Goal: Information Seeking & Learning: Learn about a topic

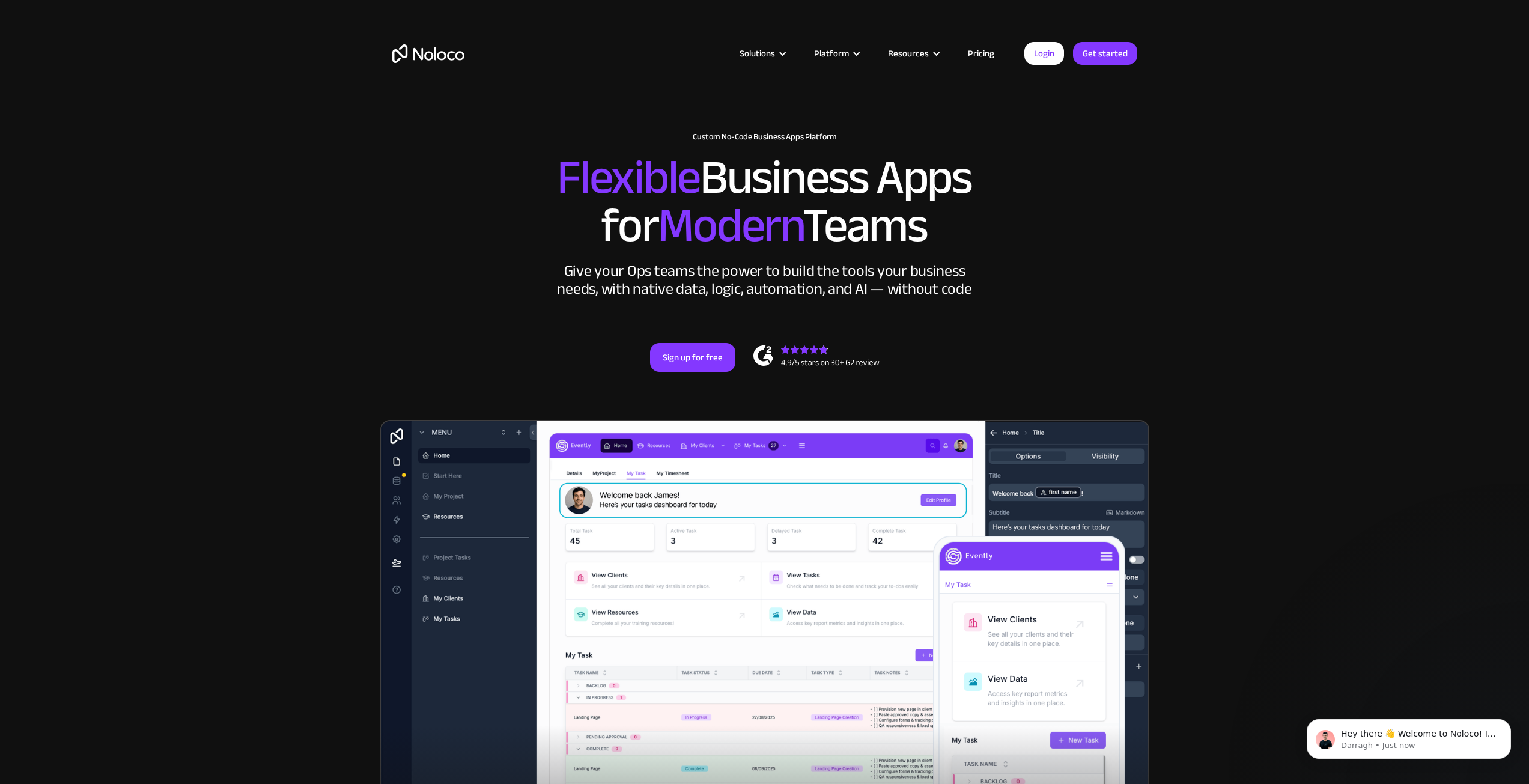
click at [984, 54] on link "Pricing" at bounding box center [981, 54] width 56 height 16
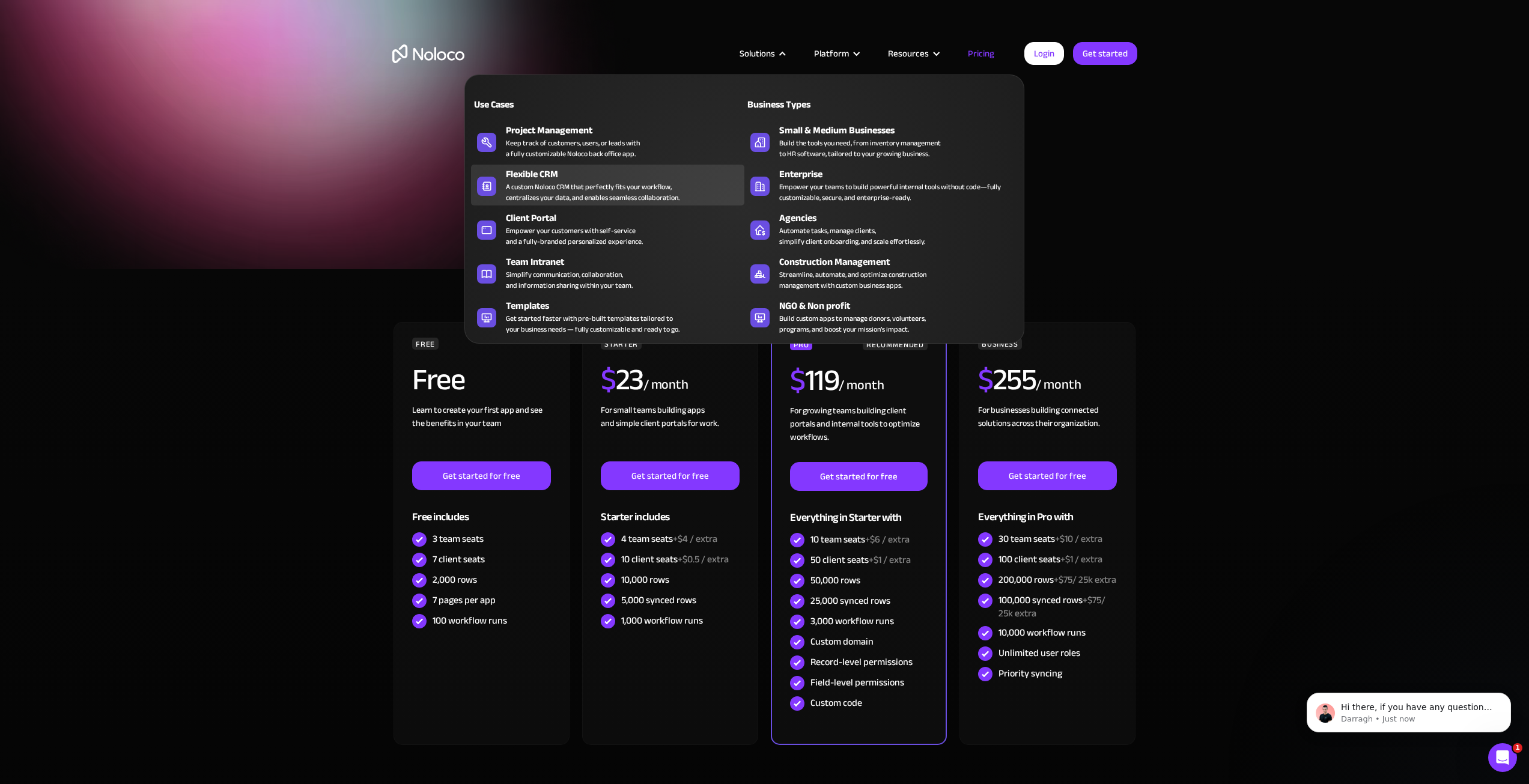
click at [580, 186] on div "A custom Noloco CRM that perfectly fits your workflow, centralizes your data, a…" at bounding box center [592, 192] width 173 height 22
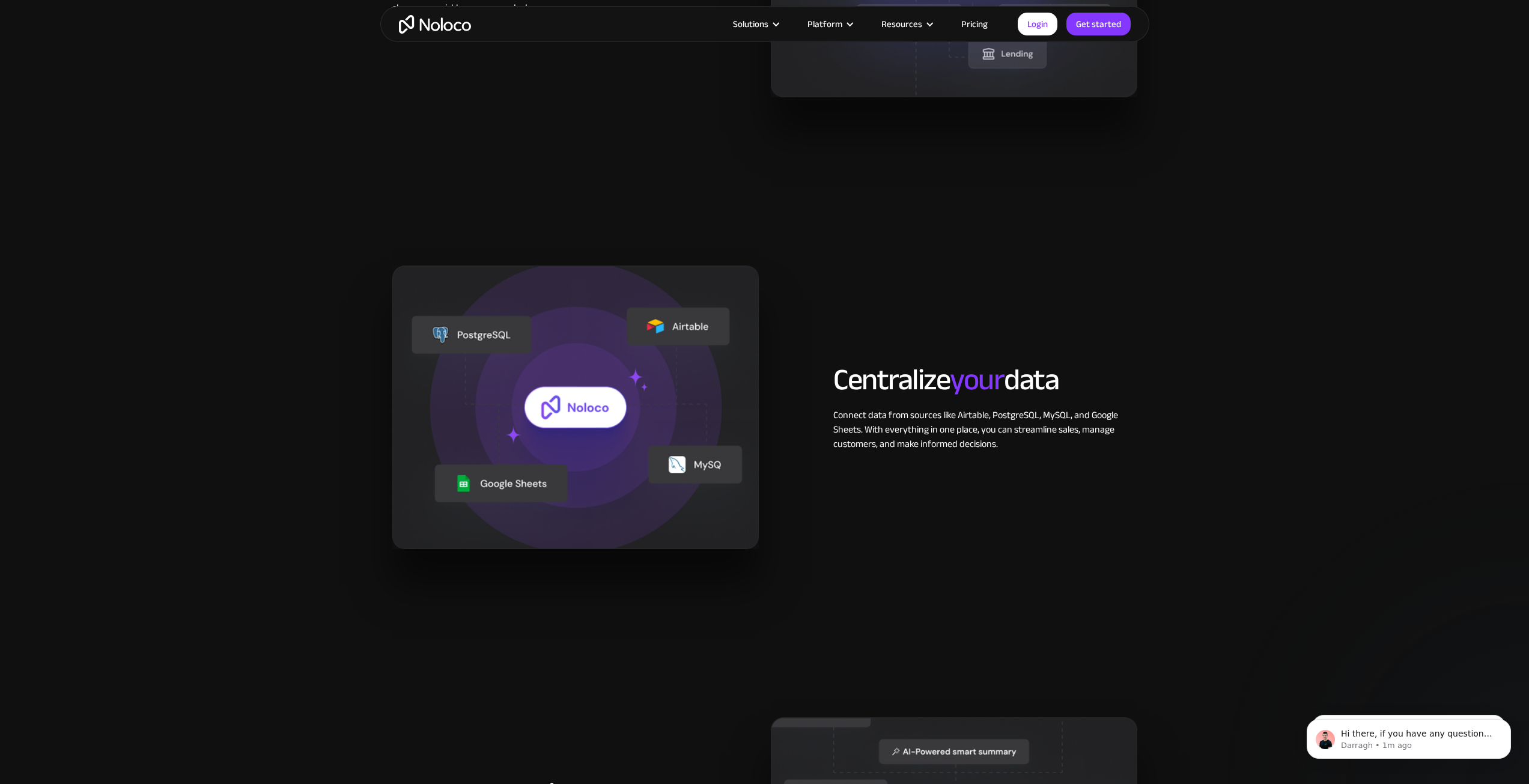
scroll to position [1141, 0]
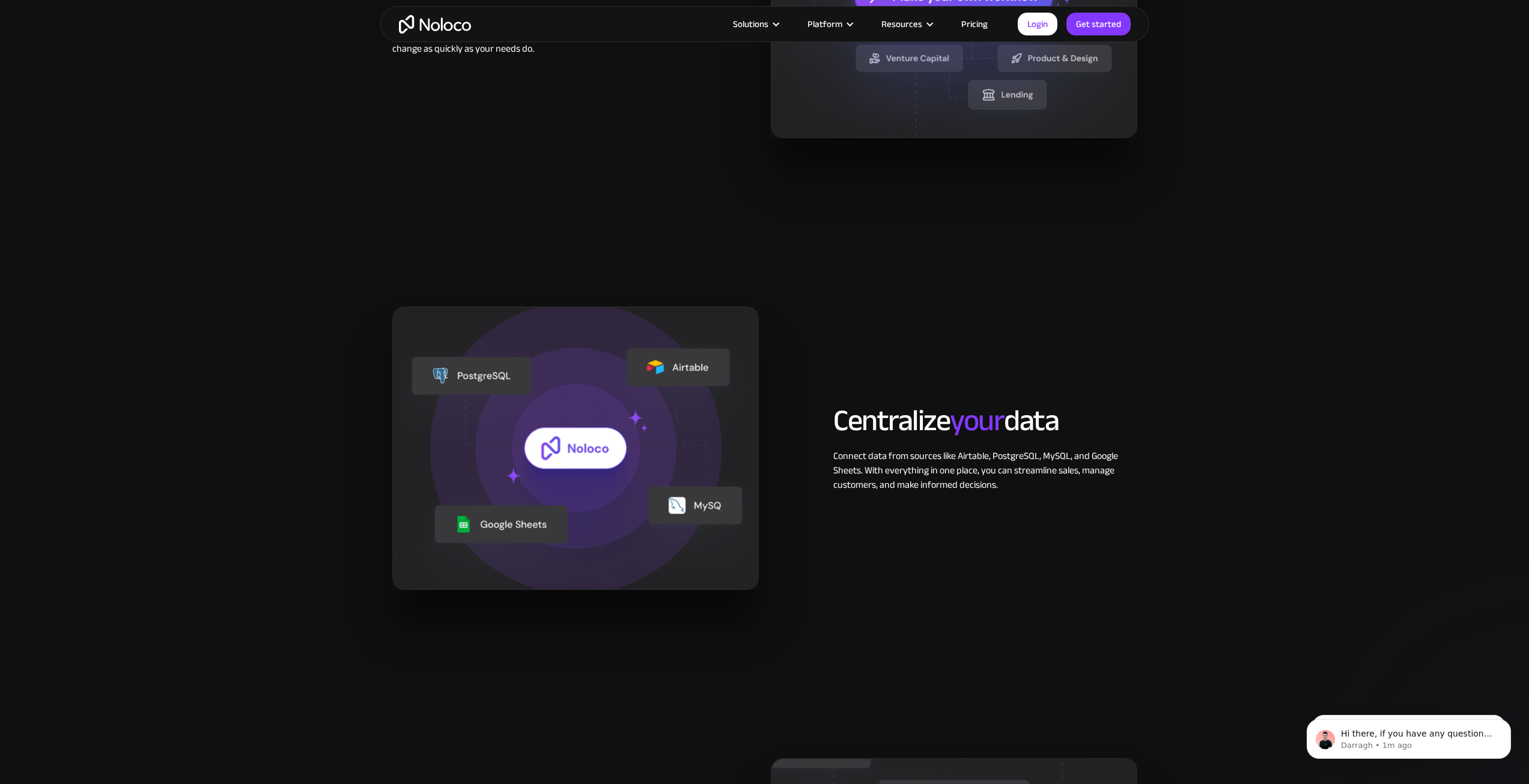
click at [986, 24] on link "Pricing" at bounding box center [974, 24] width 56 height 16
